Goal: Transaction & Acquisition: Purchase product/service

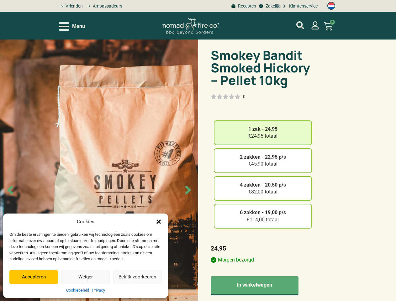
click at [198, 151] on img at bounding box center [99, 190] width 198 height 301
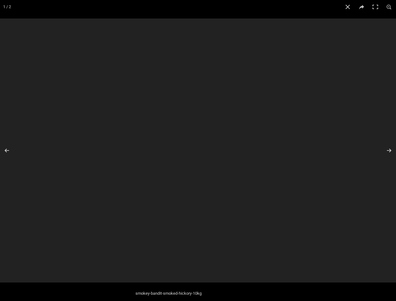
click at [72, 26] on div at bounding box center [198, 151] width 396 height 264
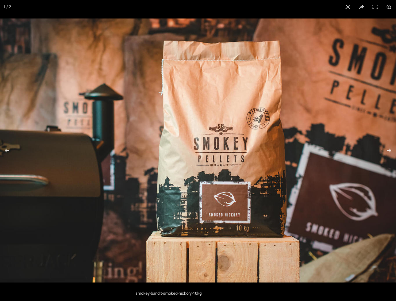
click at [329, 26] on img at bounding box center [198, 151] width 396 height 264
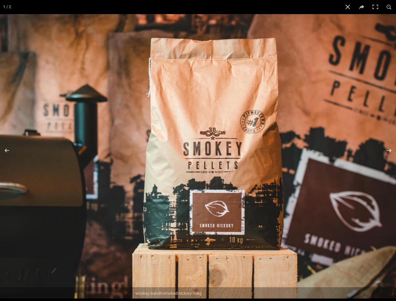
click at [99, 170] on img at bounding box center [188, 156] width 427 height 285
click at [10, 190] on img at bounding box center [189, 156] width 428 height 285
click at [188, 190] on img at bounding box center [189, 156] width 428 height 285
click at [263, 133] on img at bounding box center [188, 156] width 428 height 285
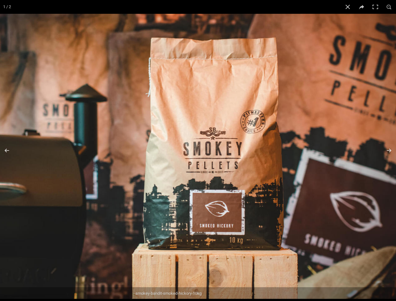
click at [263, 161] on img at bounding box center [188, 157] width 428 height 286
click at [263, 189] on img at bounding box center [188, 156] width 429 height 286
click at [263, 216] on img at bounding box center [188, 156] width 429 height 286
